Goal: Task Accomplishment & Management: Complete application form

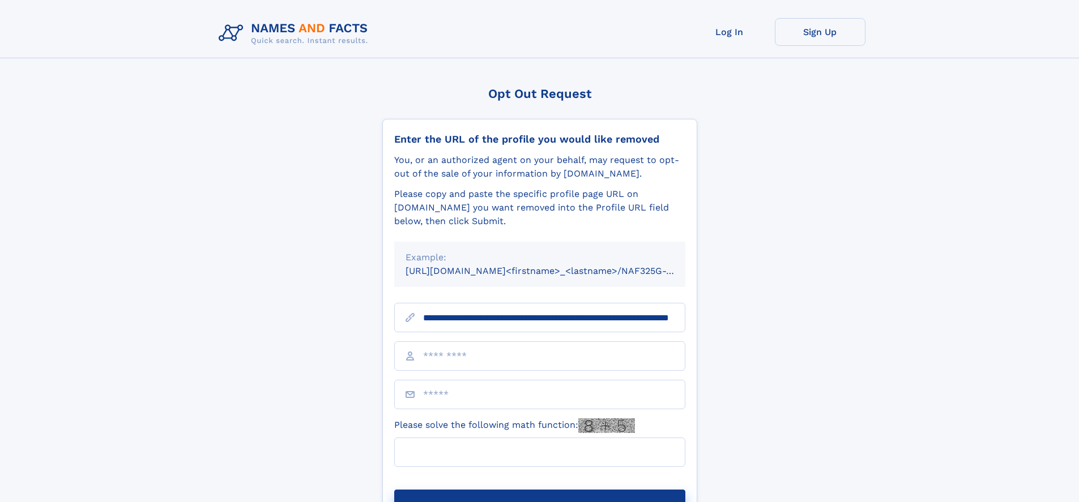
scroll to position [0, 108]
type input "**********"
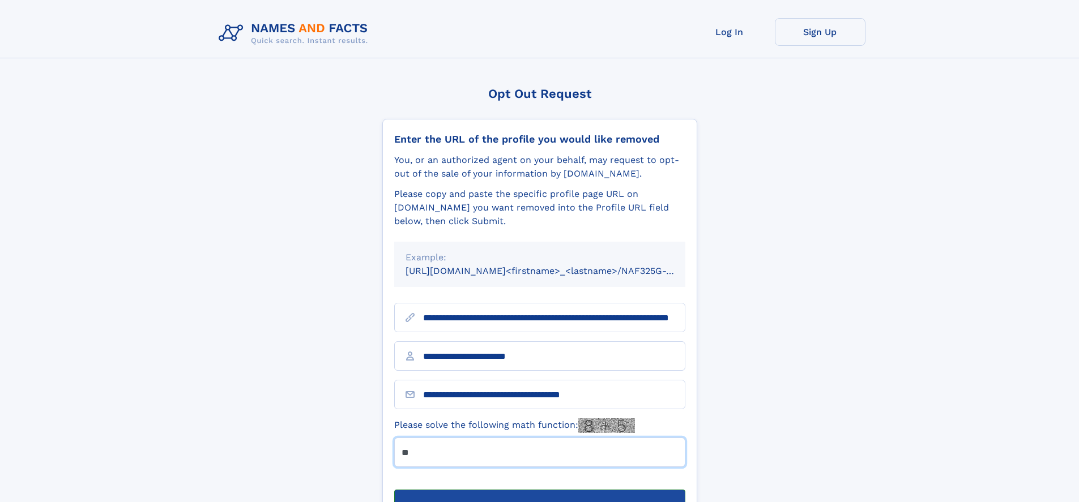
type input "**"
click at [539, 490] on button "Submit Opt Out Request" at bounding box center [539, 508] width 291 height 36
